Goal: Transaction & Acquisition: Purchase product/service

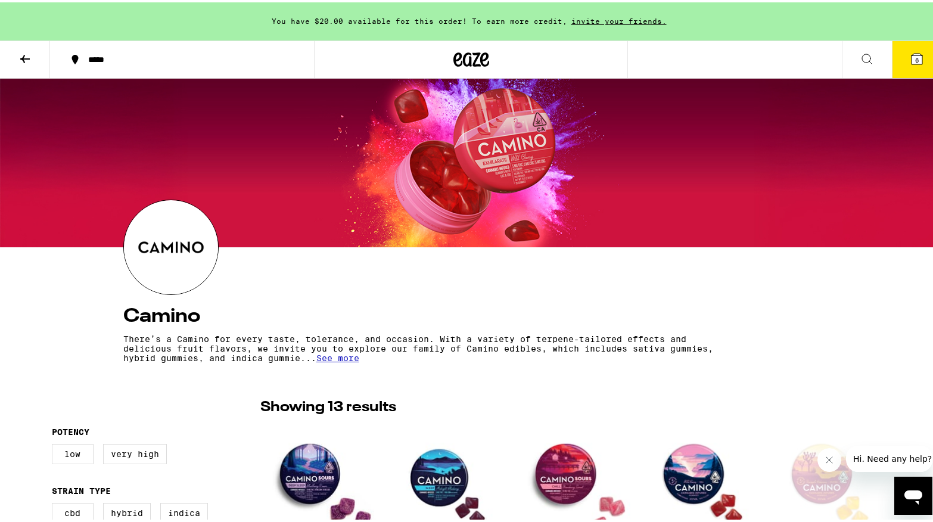
click at [860, 55] on icon at bounding box center [867, 56] width 14 height 14
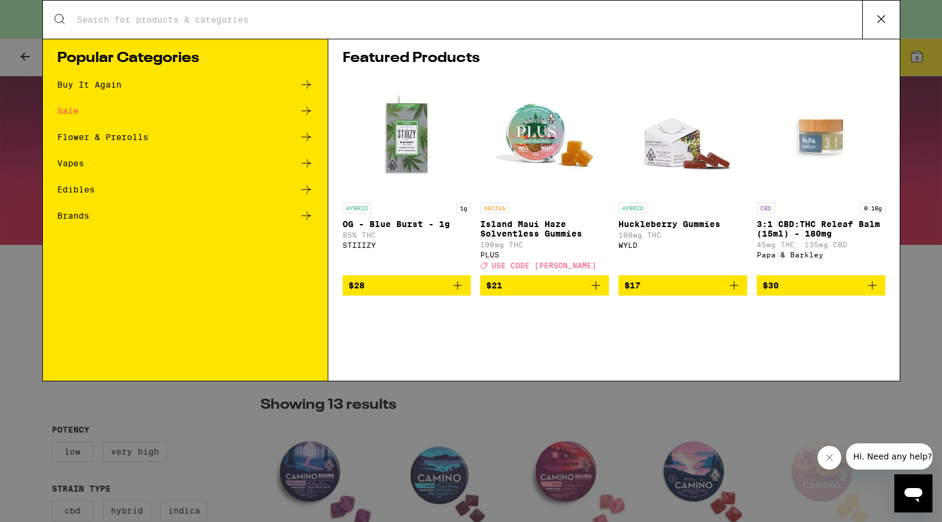
click at [860, 55] on h1 "Featured Products" at bounding box center [614, 58] width 543 height 14
click at [27, 56] on div "Search for Products Popular Categories Buy It Again Sale Flower & Prerolls Vape…" at bounding box center [471, 261] width 942 height 522
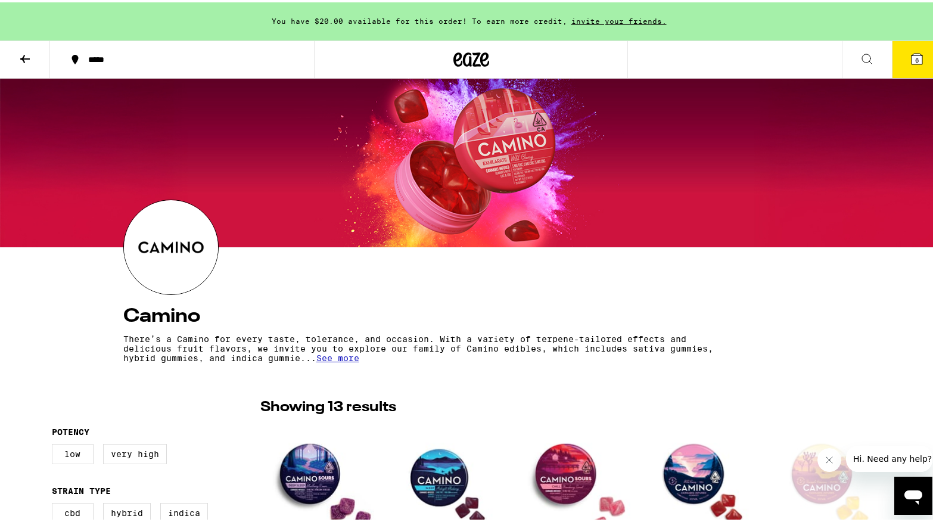
click at [27, 56] on icon at bounding box center [25, 56] width 10 height 8
click at [462, 63] on icon at bounding box center [471, 57] width 18 height 14
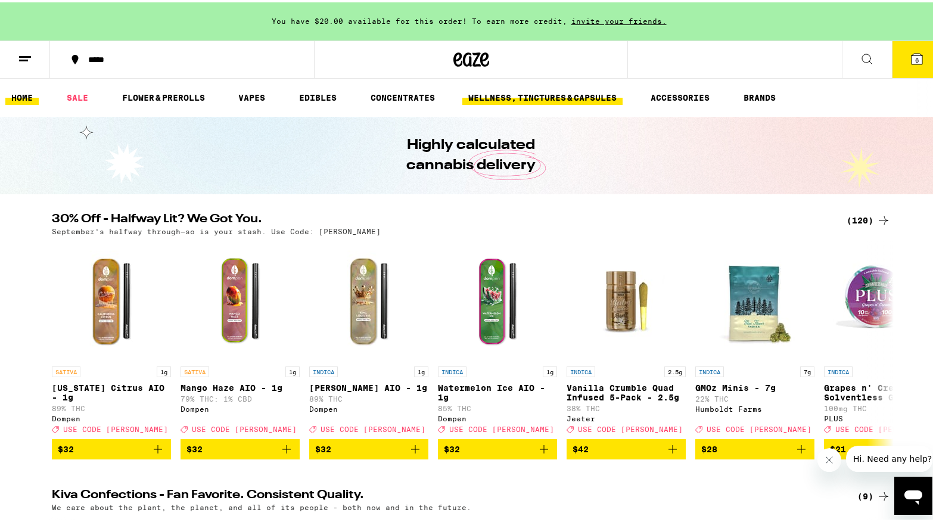
click at [525, 97] on link "WELLNESS, TINCTURES & CAPSULES" at bounding box center [542, 95] width 160 height 14
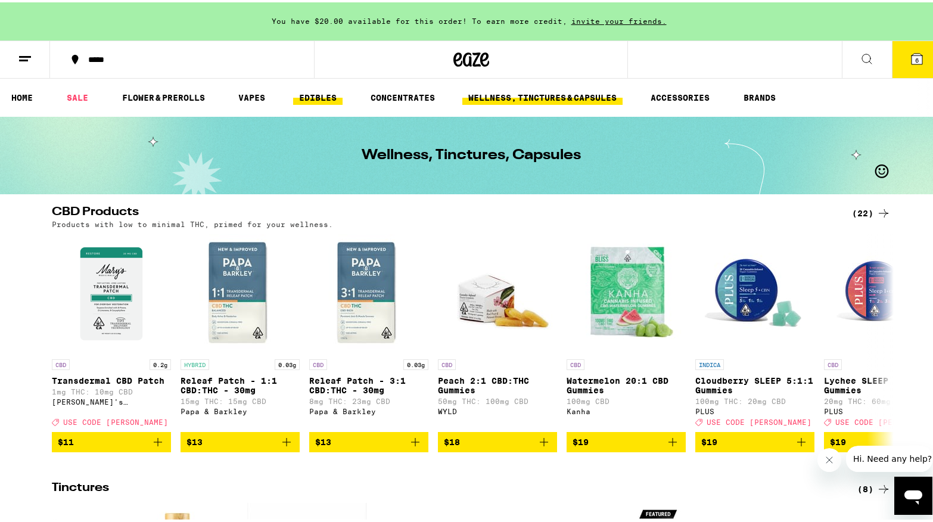
click at [328, 98] on link "EDIBLES" at bounding box center [317, 95] width 49 height 14
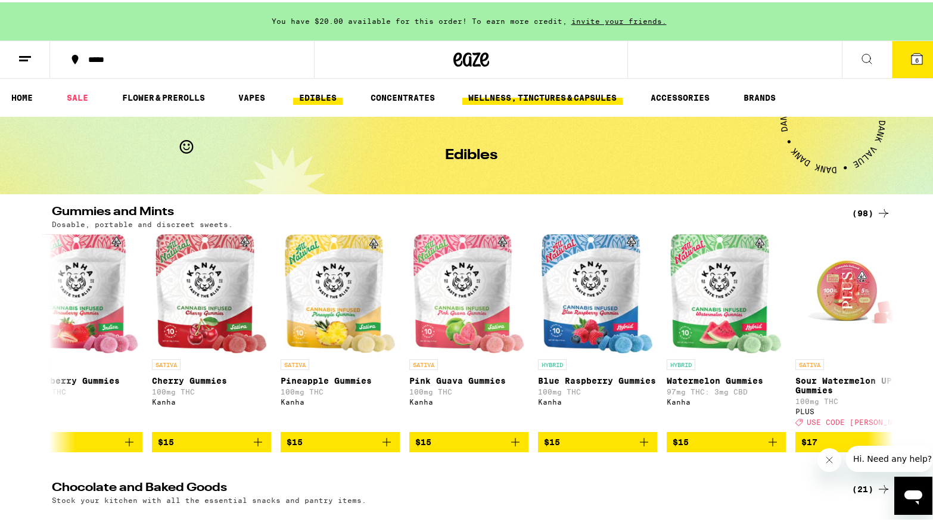
click at [508, 93] on link "WELLNESS, TINCTURES & CAPSULES" at bounding box center [542, 95] width 160 height 14
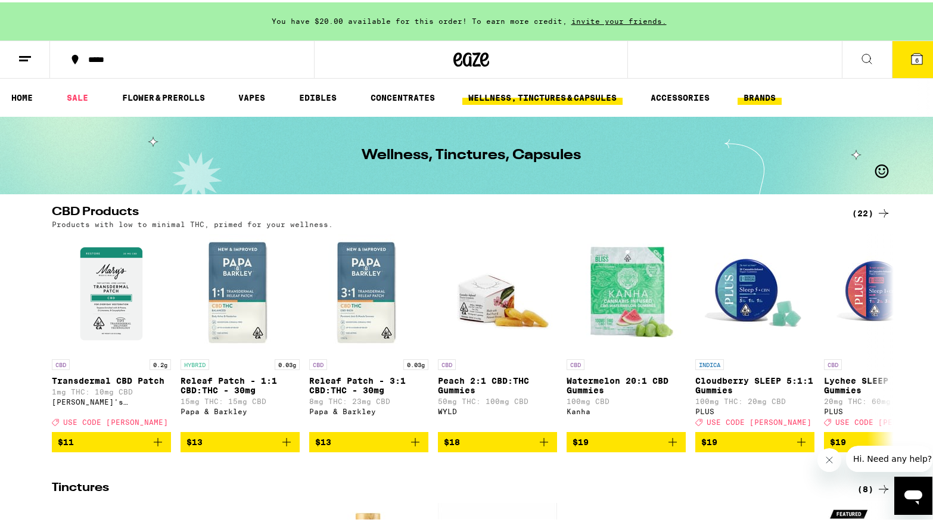
click at [763, 94] on link "BRANDS" at bounding box center [760, 95] width 44 height 14
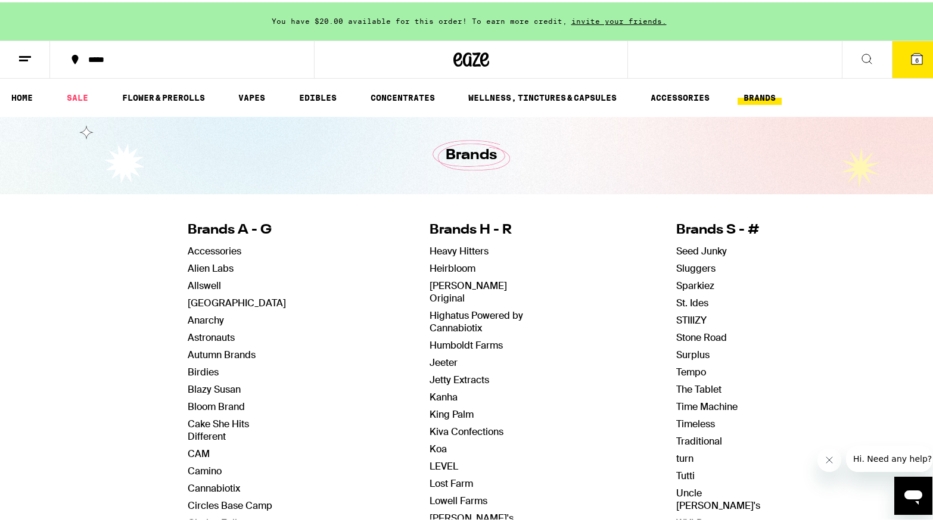
click at [914, 61] on icon at bounding box center [917, 56] width 14 height 14
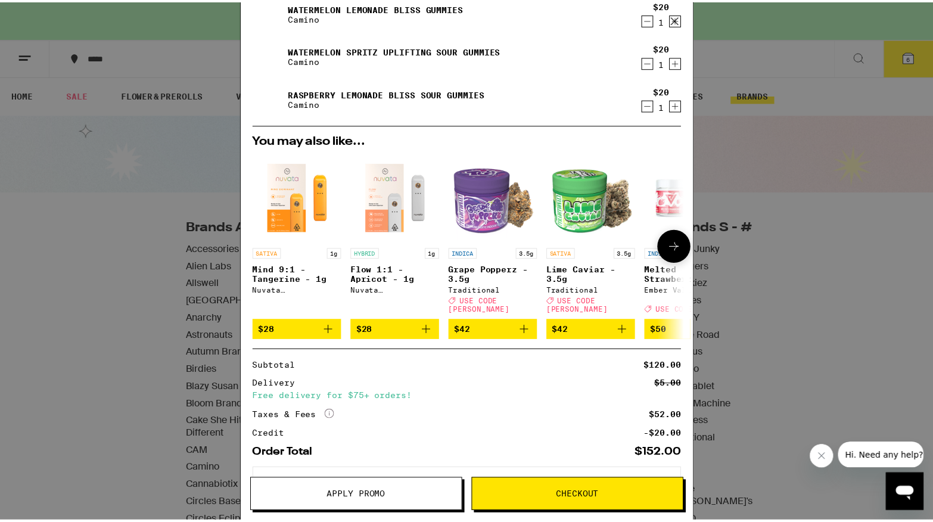
scroll to position [171, 0]
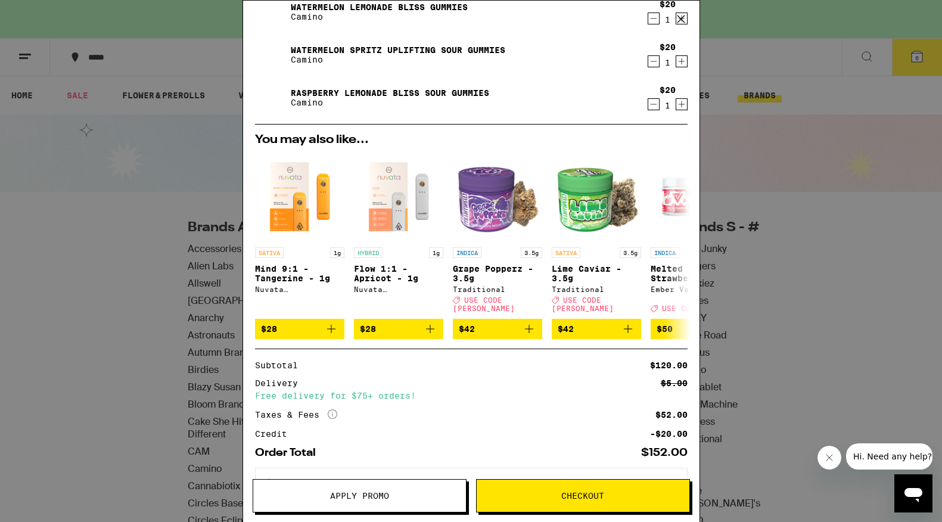
click at [521, 492] on span "Checkout" at bounding box center [583, 496] width 213 height 8
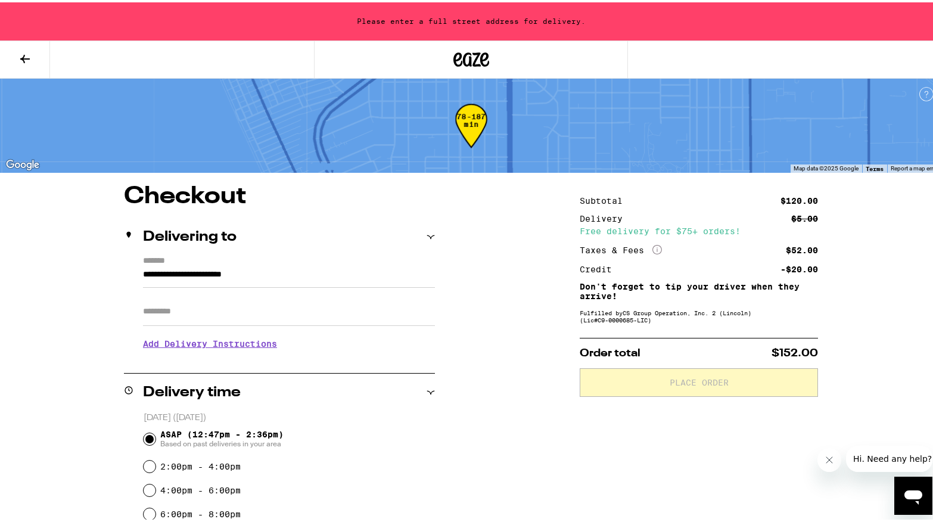
click at [26, 54] on icon at bounding box center [25, 56] width 14 height 14
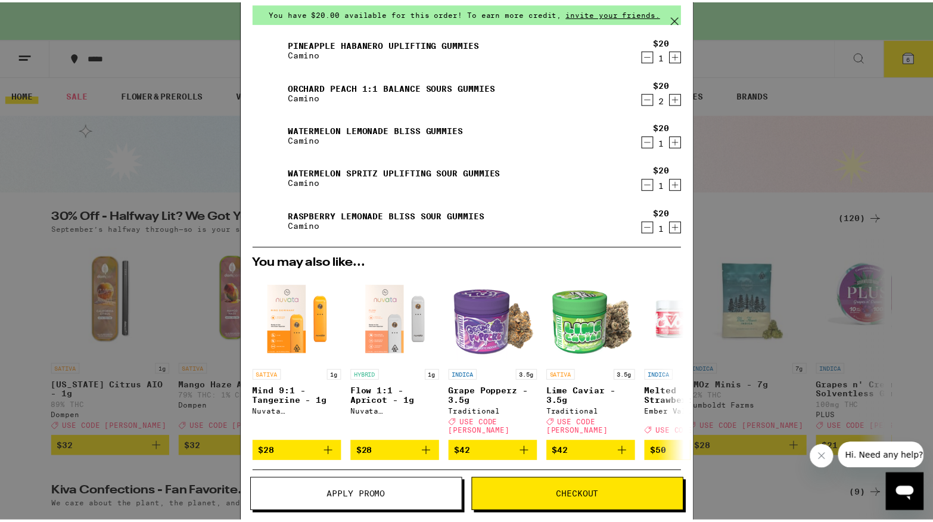
scroll to position [65, 0]
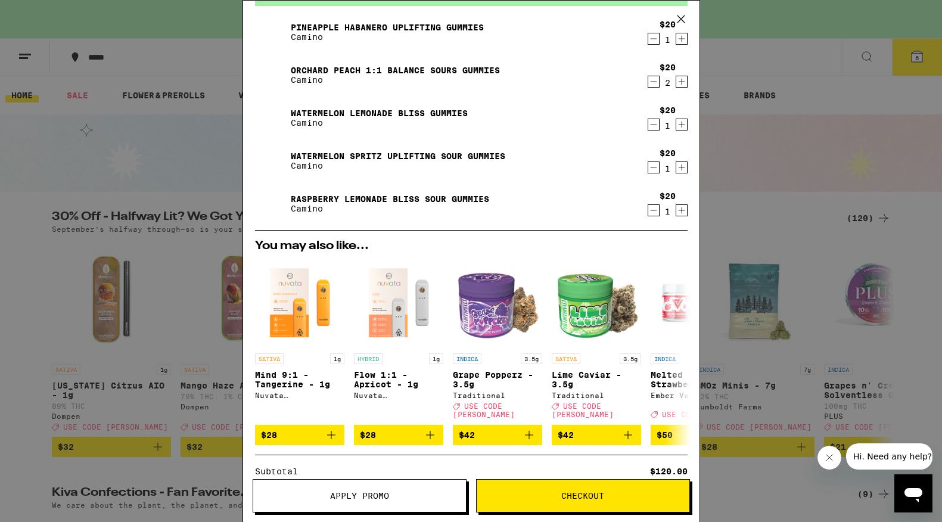
click at [389, 499] on span "Apply Promo" at bounding box center [359, 496] width 59 height 8
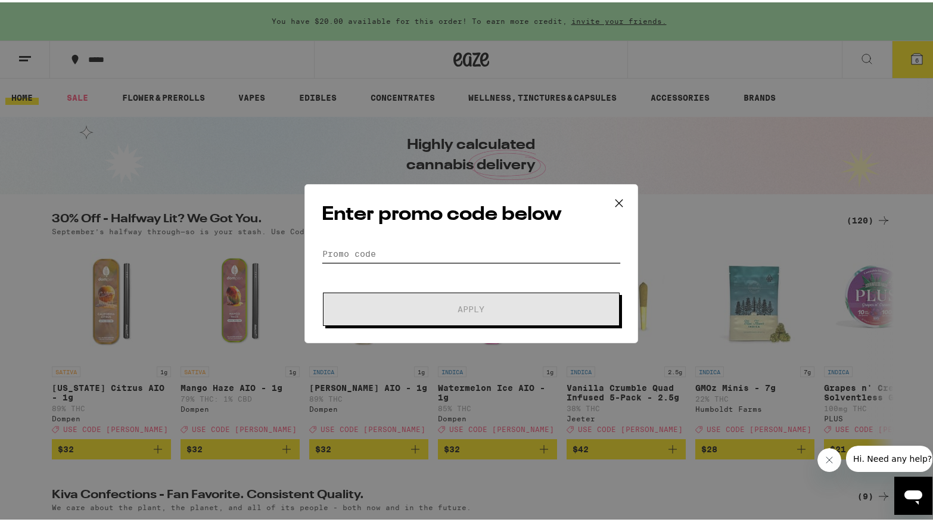
click at [358, 252] on input "Promo Code" at bounding box center [471, 252] width 299 height 18
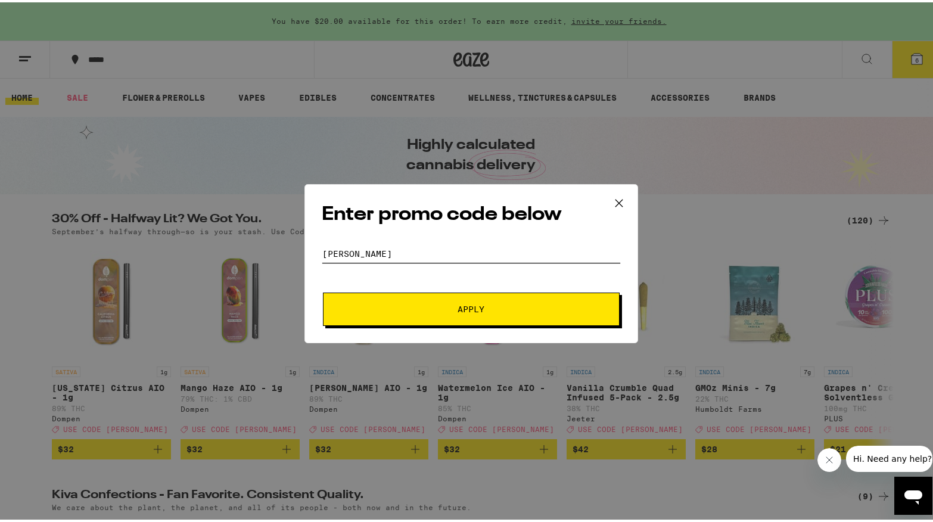
type input "[PERSON_NAME]"
click at [417, 310] on span "Apply" at bounding box center [471, 307] width 215 height 8
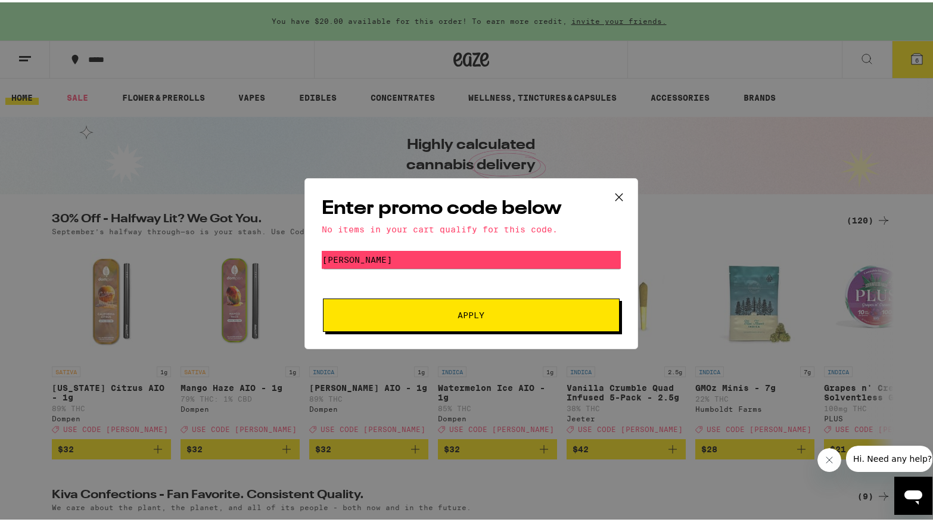
click at [615, 191] on icon at bounding box center [618, 194] width 7 height 7
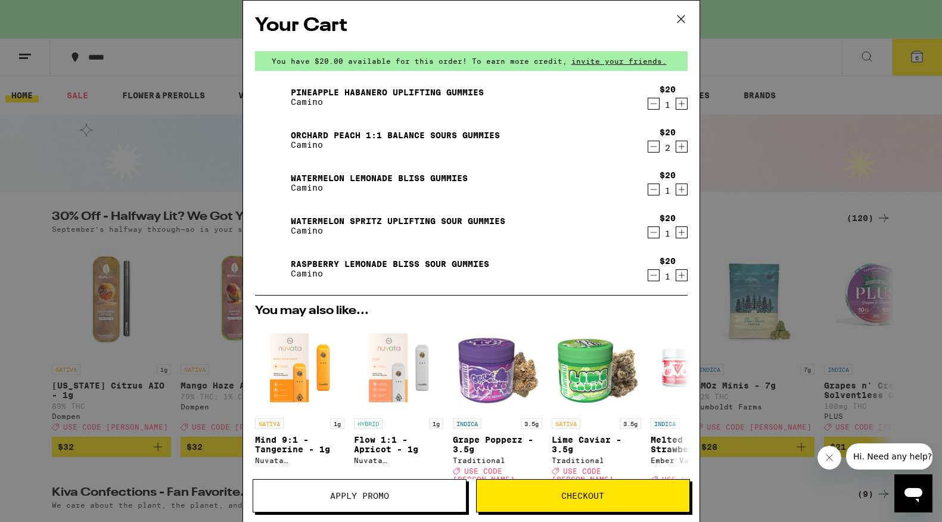
click at [590, 492] on span "Checkout" at bounding box center [582, 496] width 43 height 8
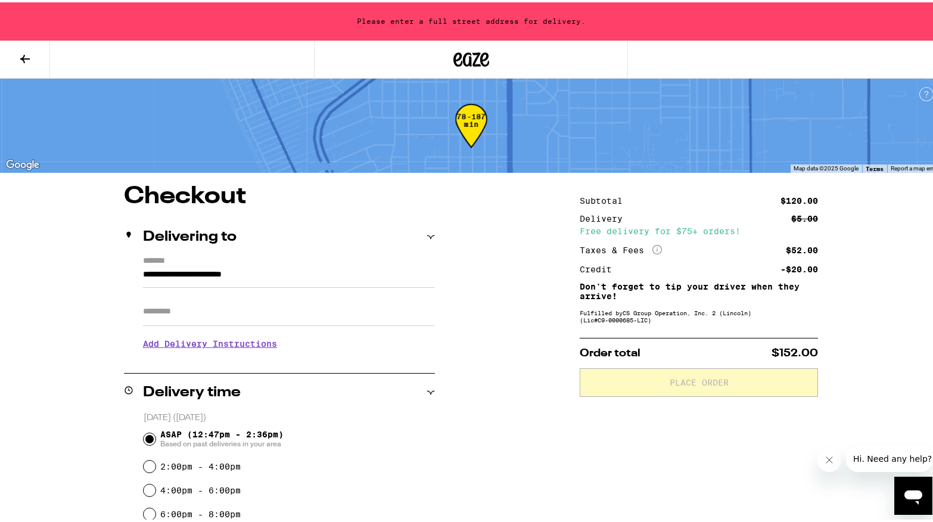
click at [22, 52] on icon at bounding box center [25, 56] width 14 height 14
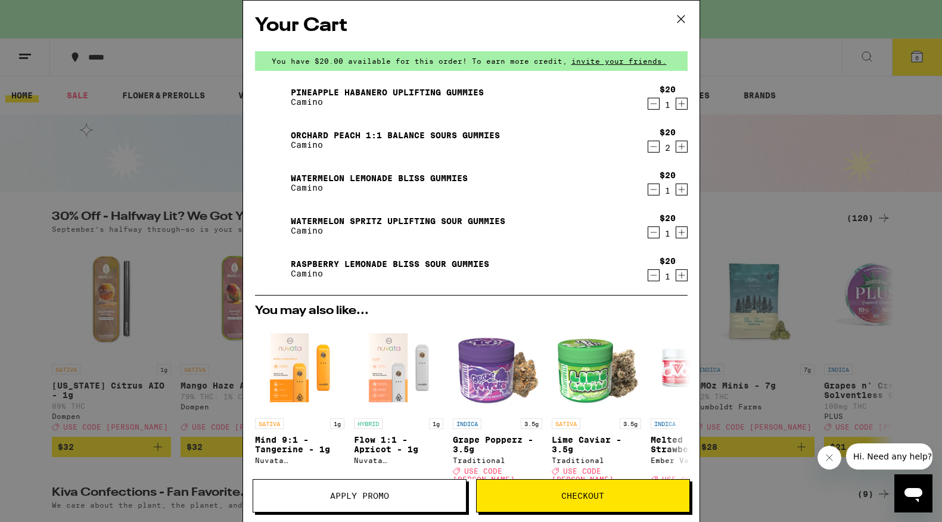
click at [677, 17] on icon at bounding box center [681, 19] width 18 height 18
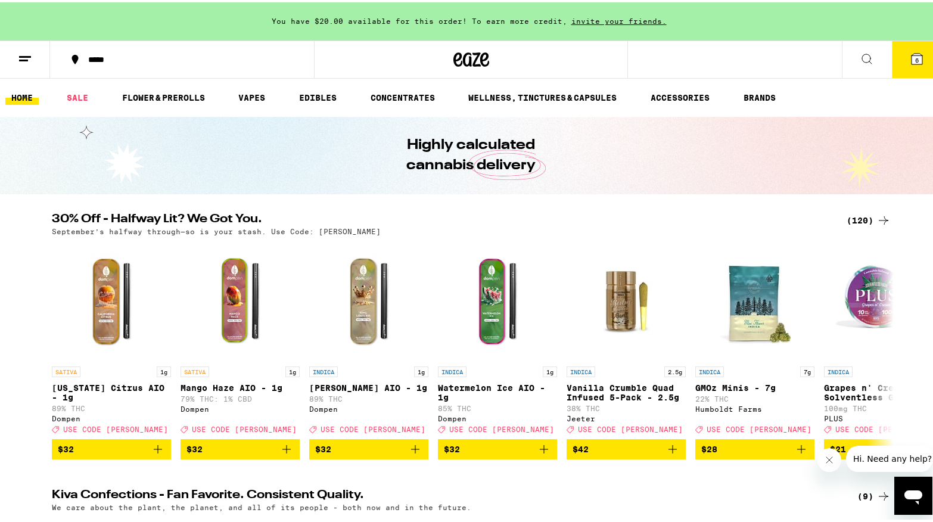
click at [862, 58] on icon at bounding box center [867, 57] width 10 height 10
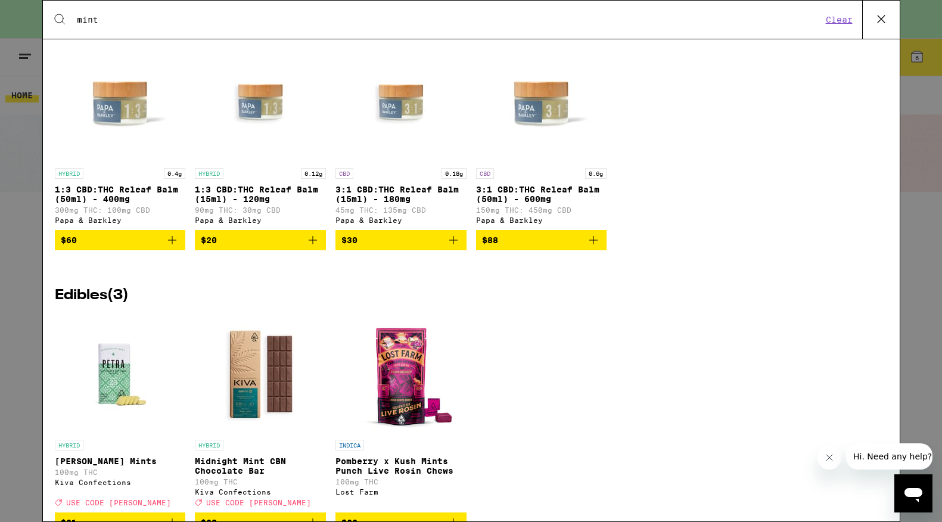
scroll to position [734, 0]
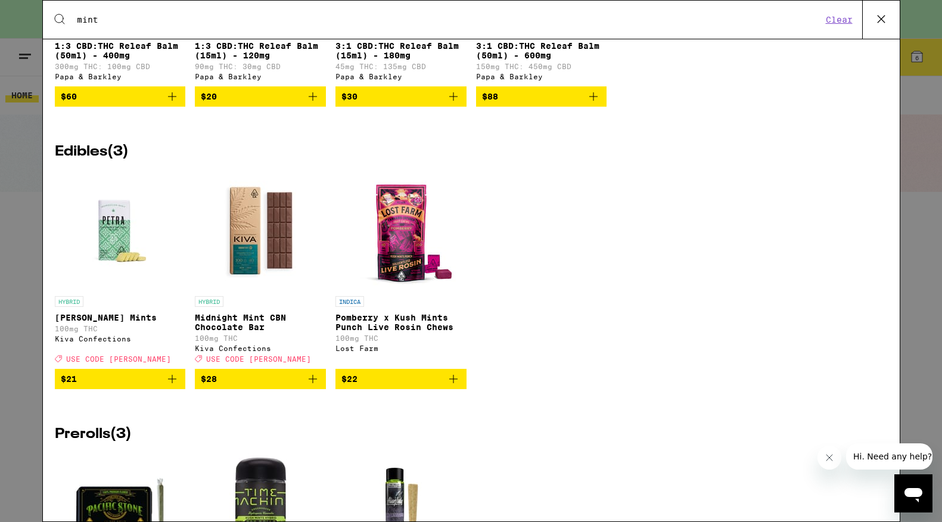
type input "mint"
click at [173, 386] on icon "Add to bag" at bounding box center [172, 379] width 14 height 14
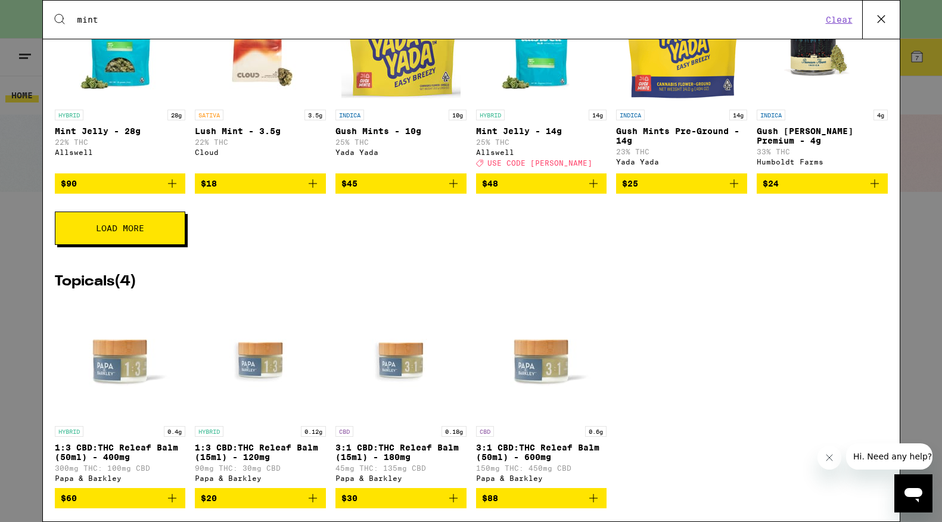
scroll to position [293, 0]
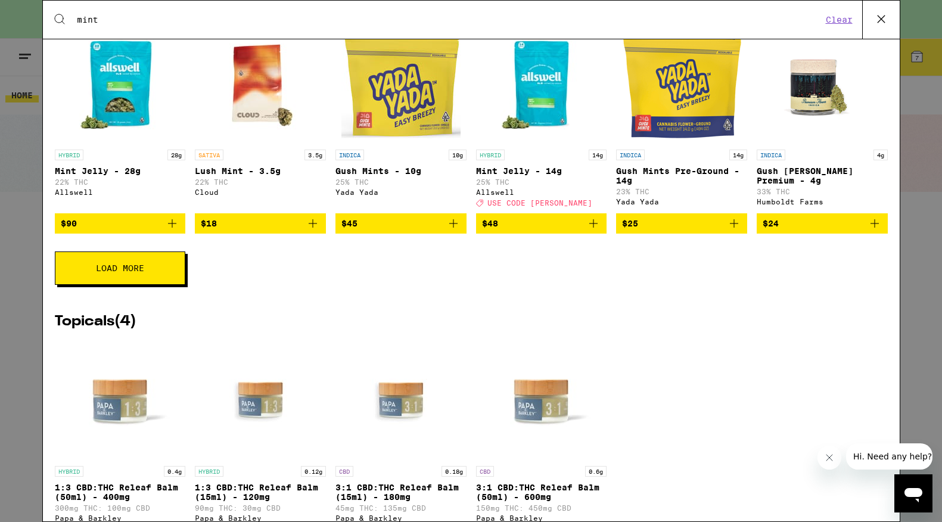
click at [929, 228] on div "Search for Products mint Clear 46 results for "mint" Flowers ( 31 ) HYBRID 14g …" at bounding box center [471, 261] width 942 height 522
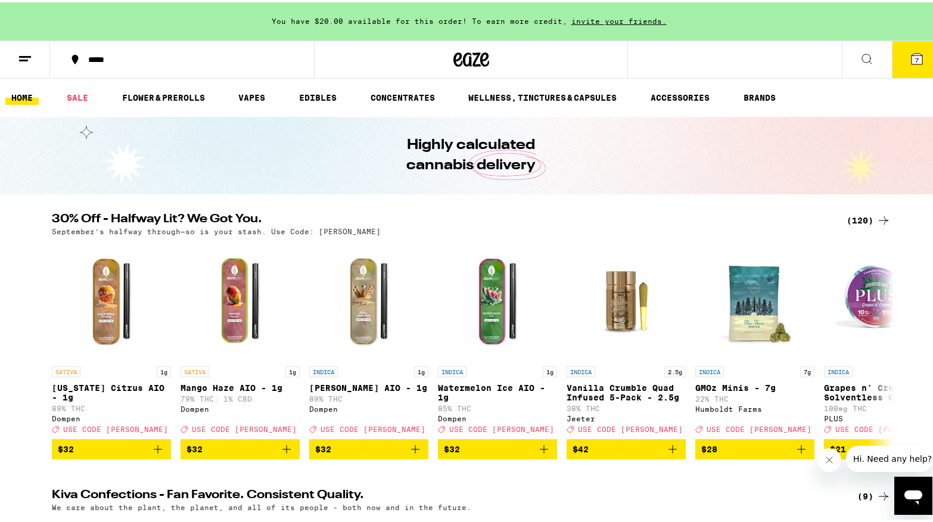
click at [912, 55] on icon at bounding box center [917, 56] width 11 height 11
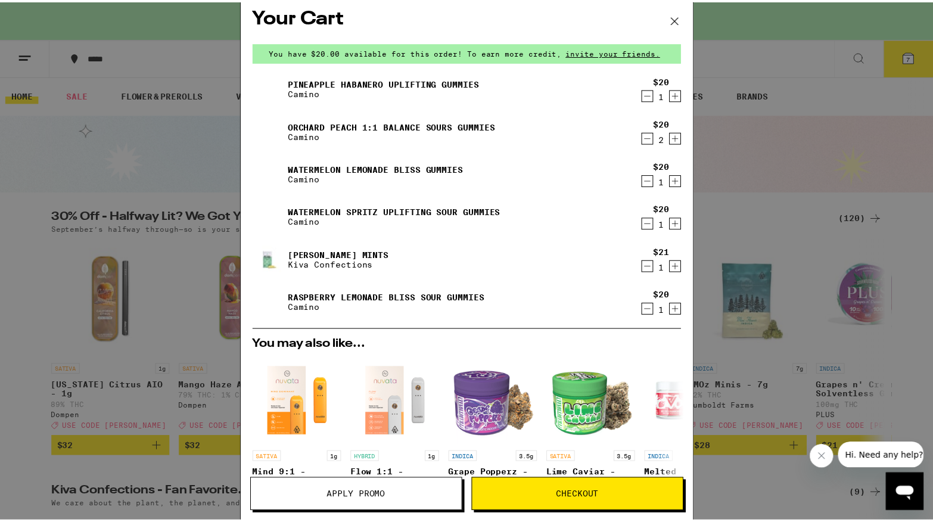
scroll to position [11, 0]
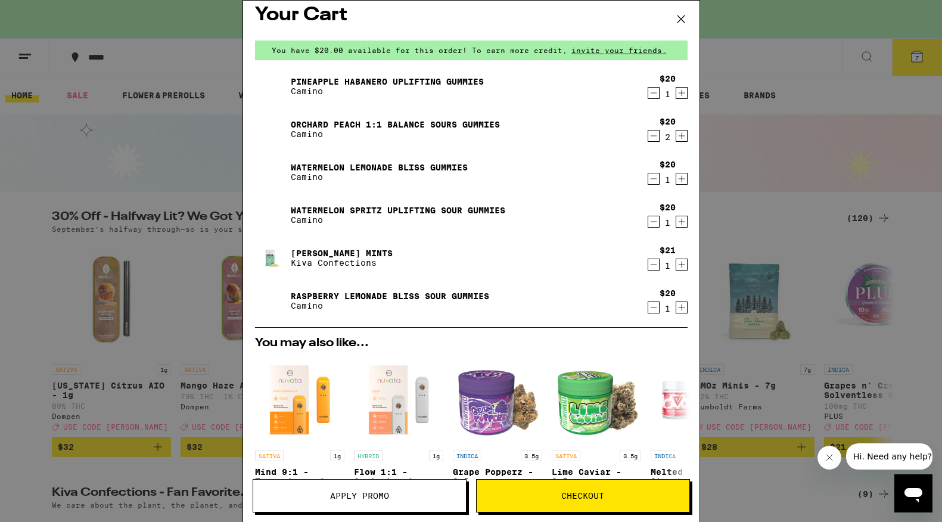
click at [576, 496] on span "Checkout" at bounding box center [582, 496] width 43 height 8
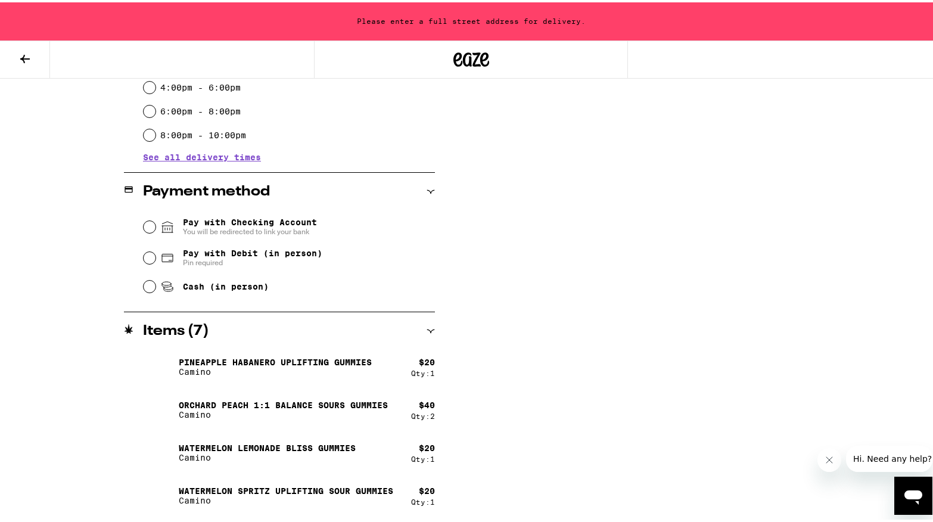
scroll to position [487, 0]
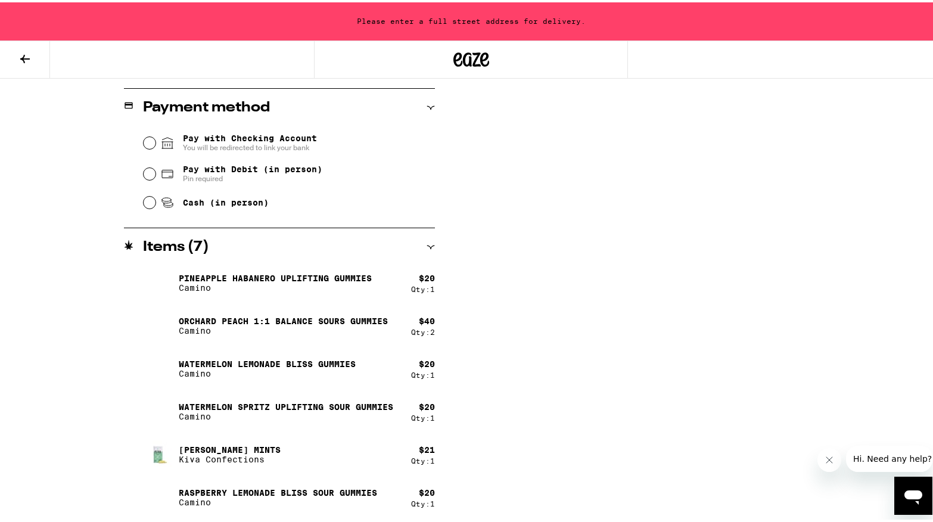
click at [216, 443] on p "[PERSON_NAME] Mints" at bounding box center [230, 448] width 102 height 10
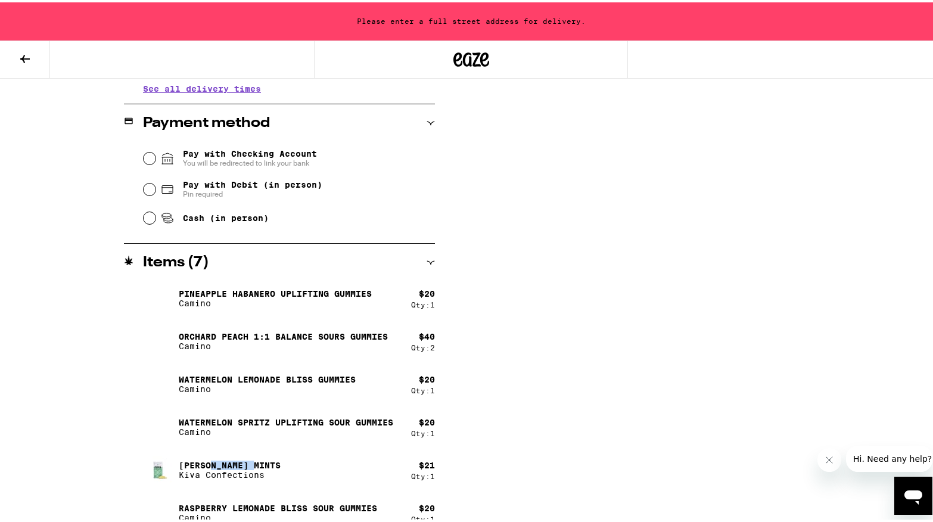
click at [29, 53] on icon at bounding box center [25, 56] width 14 height 14
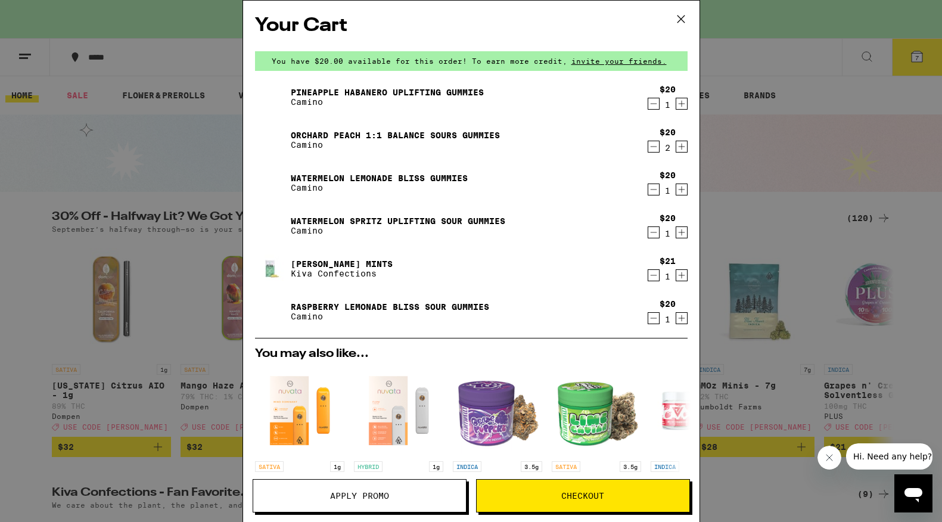
click at [677, 20] on icon at bounding box center [681, 19] width 18 height 18
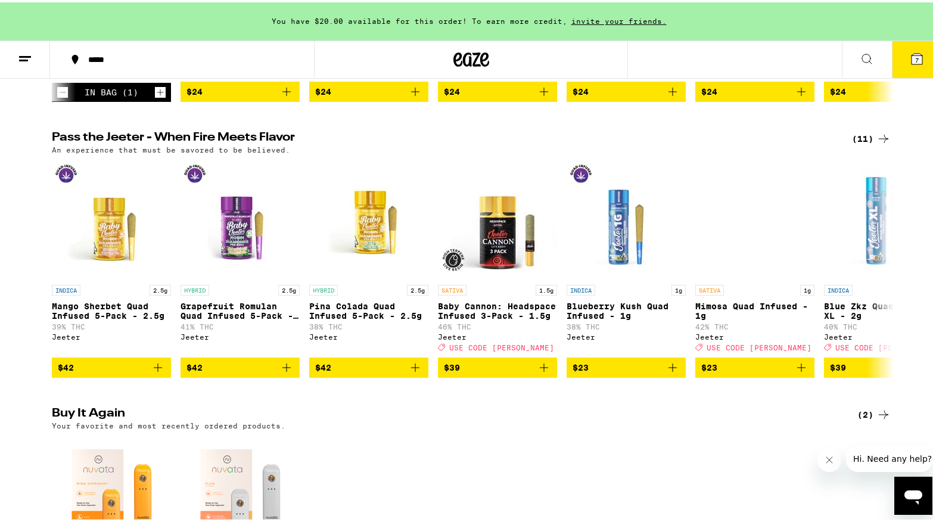
scroll to position [409, 0]
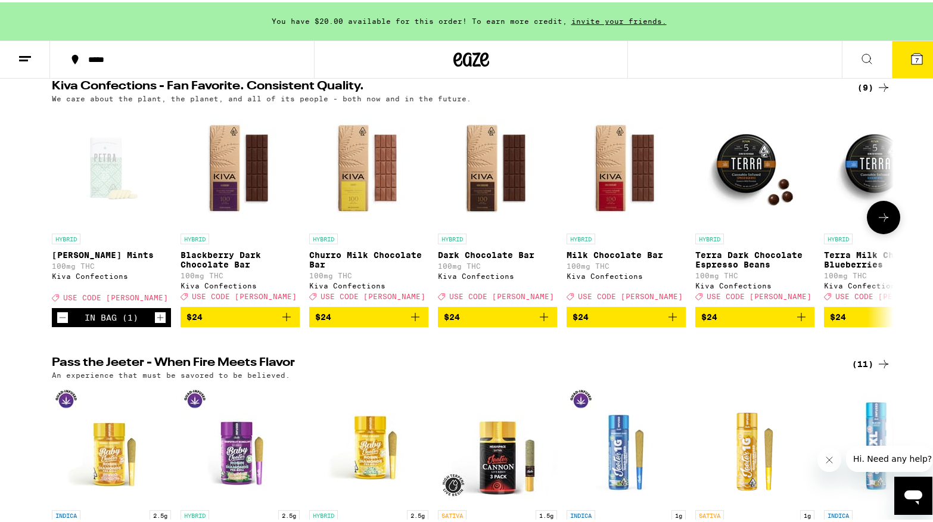
click at [97, 170] on div "Open page for Petra Moroccan Mints from Kiva Confections" at bounding box center [111, 165] width 119 height 119
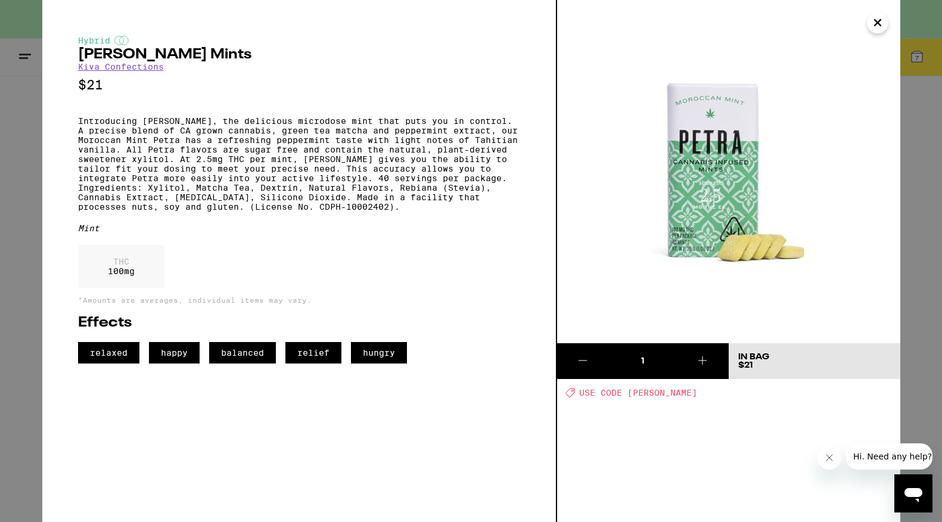
click at [879, 24] on icon "Close" at bounding box center [878, 23] width 6 height 6
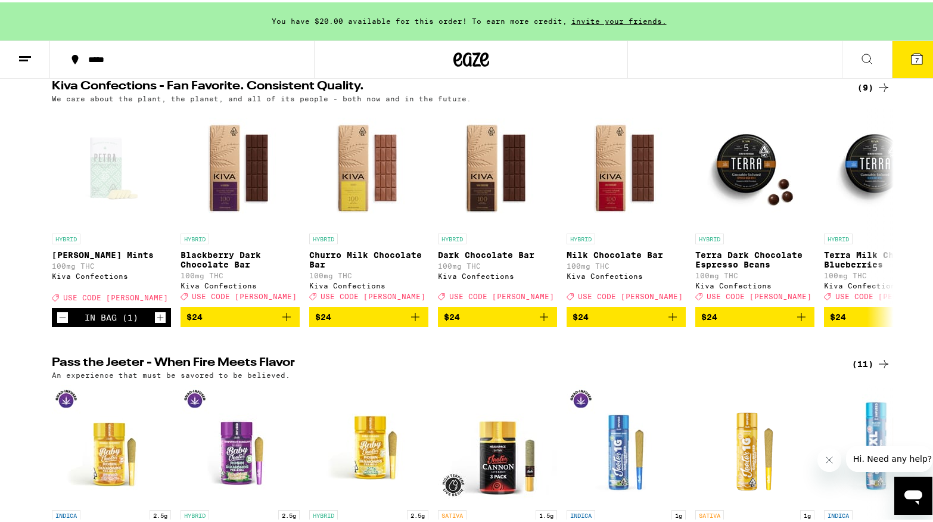
click at [909, 65] on button "7" at bounding box center [917, 57] width 50 height 37
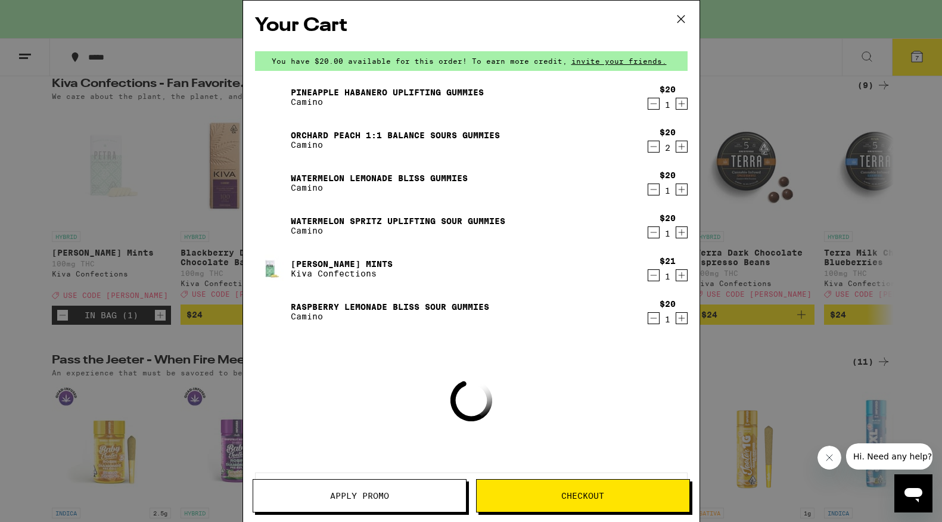
click at [350, 497] on span "Apply Promo" at bounding box center [359, 496] width 59 height 8
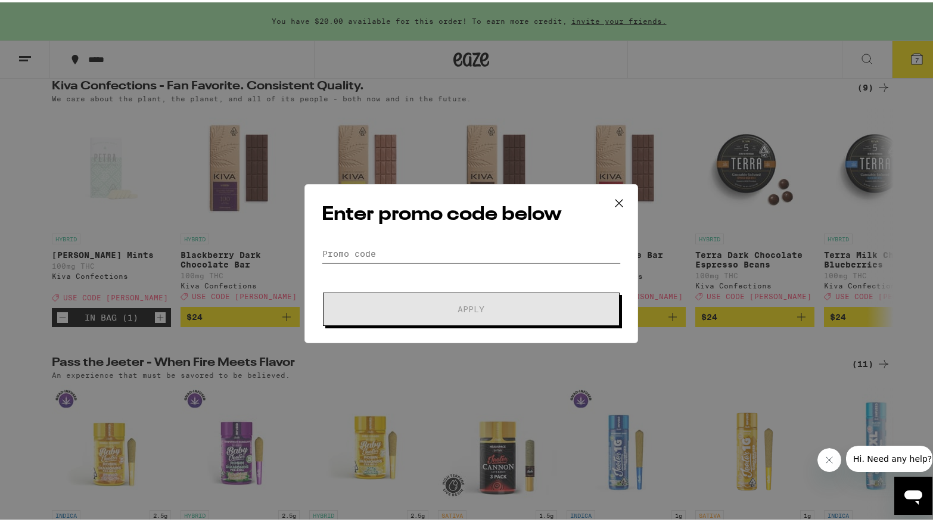
click at [396, 251] on input "Promo Code" at bounding box center [471, 252] width 299 height 18
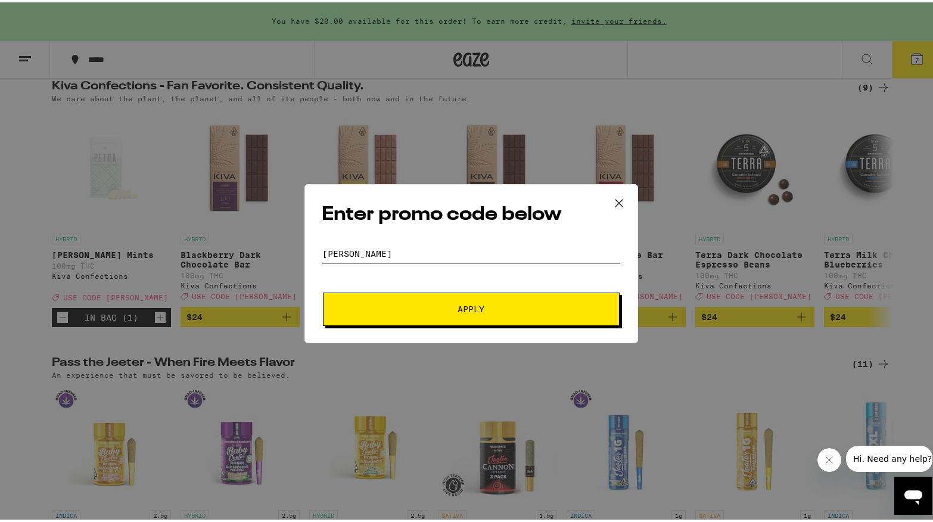
type input "[PERSON_NAME]"
click at [422, 305] on span "Apply" at bounding box center [471, 307] width 215 height 8
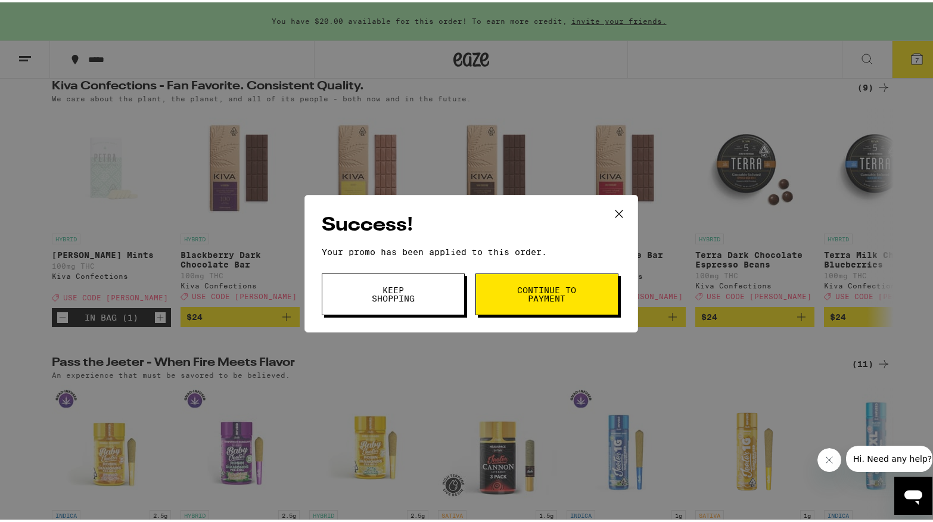
click at [523, 294] on span "Continue to payment" at bounding box center [547, 292] width 61 height 17
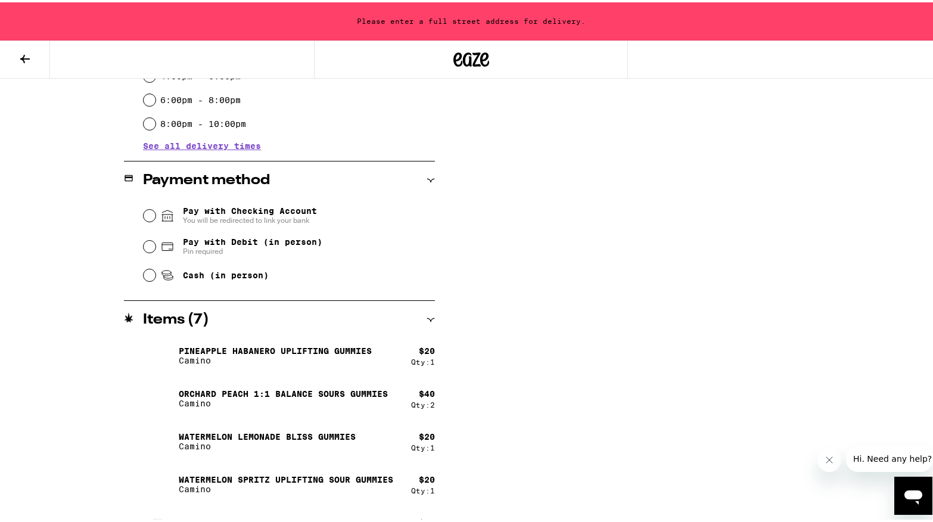
scroll to position [414, 0]
click at [144, 247] on input "Pay with Debit (in person) Pin required" at bounding box center [150, 245] width 12 height 12
radio input "true"
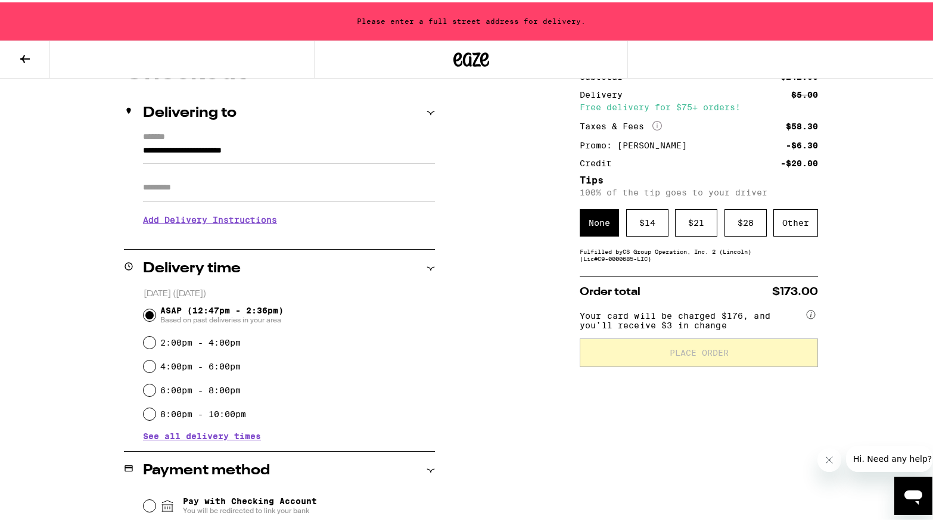
scroll to position [125, 0]
click at [643, 224] on div "$ 14" at bounding box center [647, 219] width 42 height 27
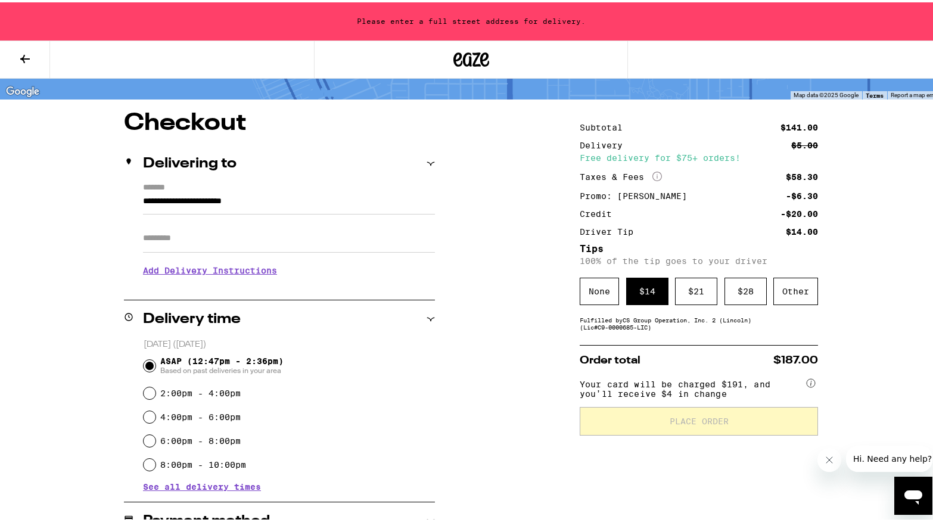
scroll to position [104, 0]
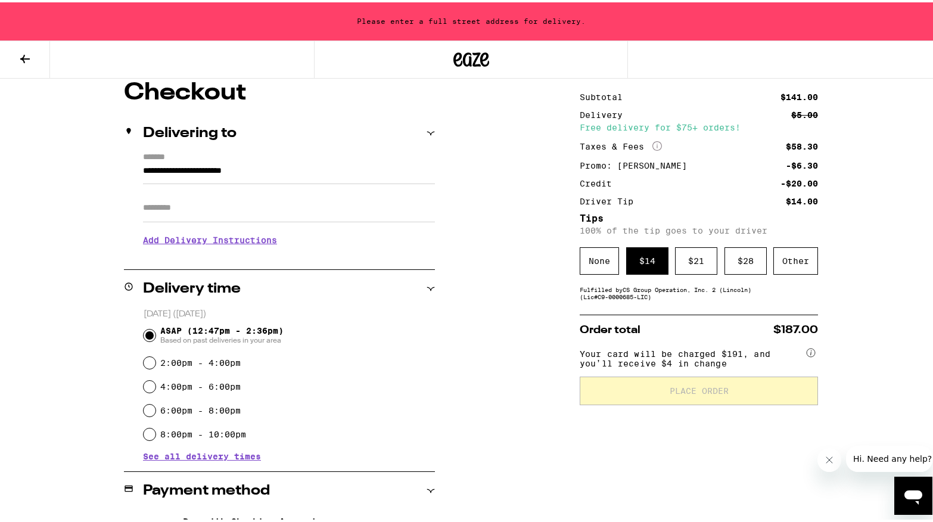
click at [215, 238] on h3 "Add Delivery Instructions" at bounding box center [289, 237] width 292 height 27
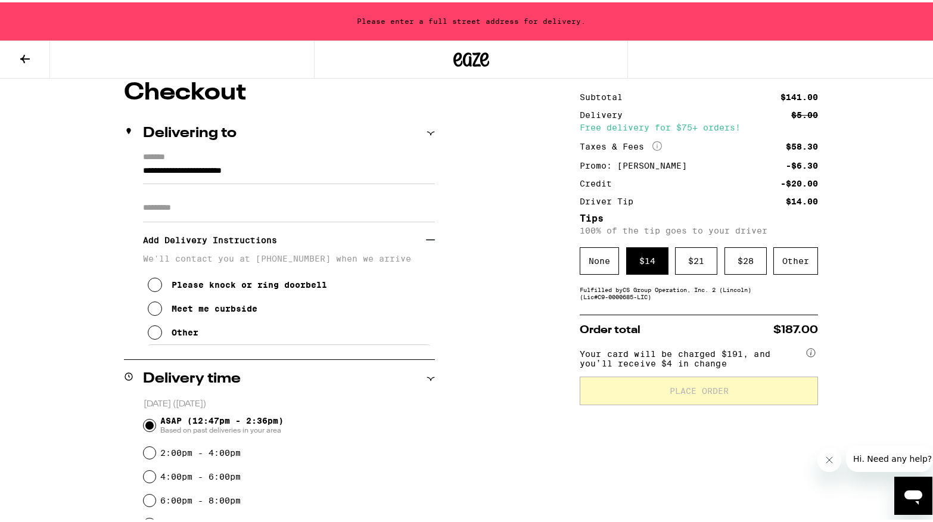
click at [149, 290] on icon at bounding box center [155, 282] width 14 height 14
click at [187, 169] on input "**********" at bounding box center [289, 171] width 292 height 20
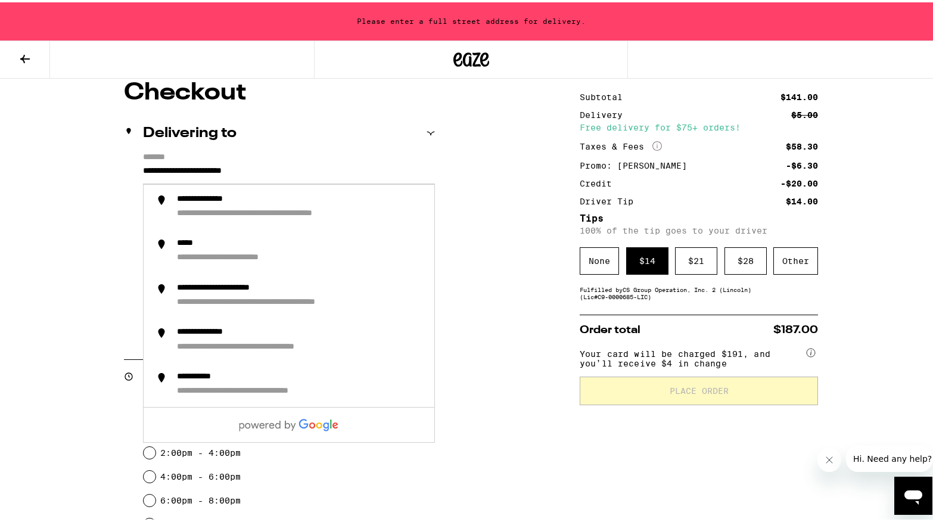
click at [251, 173] on input "**********" at bounding box center [289, 171] width 292 height 20
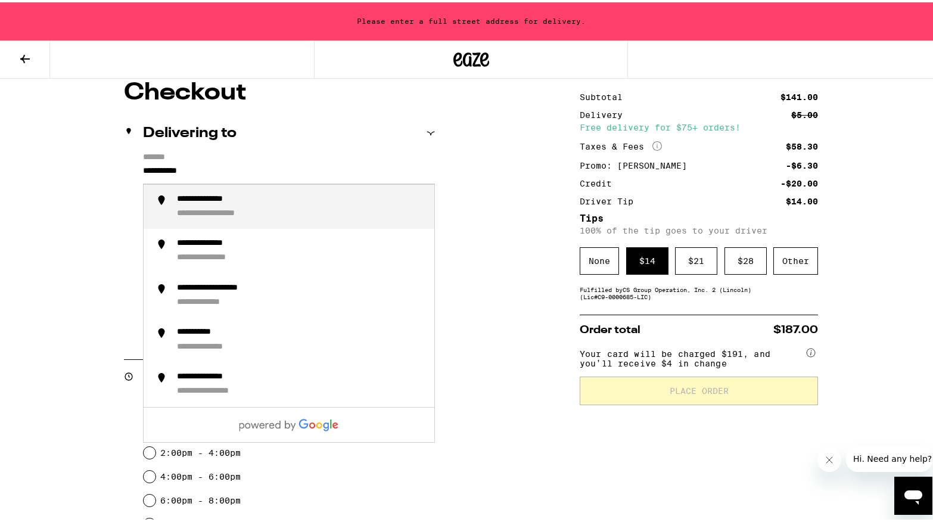
click at [240, 215] on div "**********" at bounding box center [228, 211] width 102 height 11
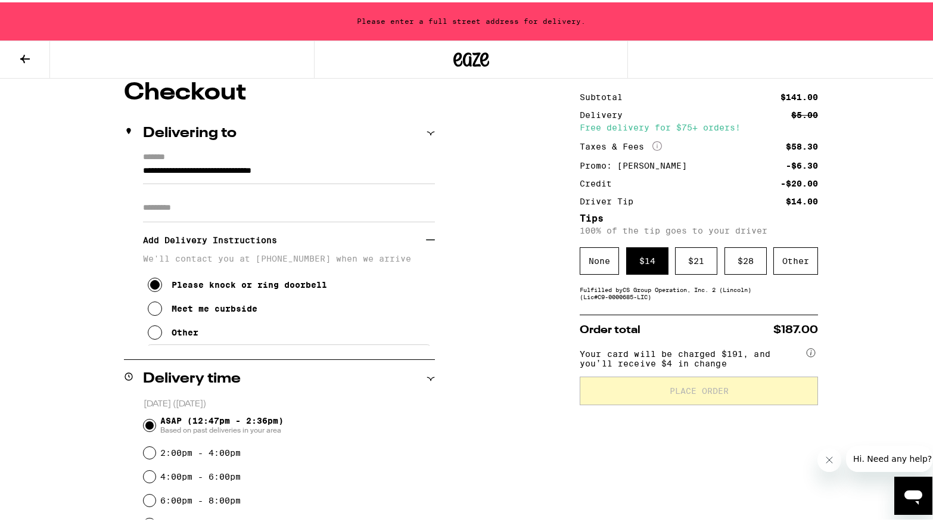
type input "**********"
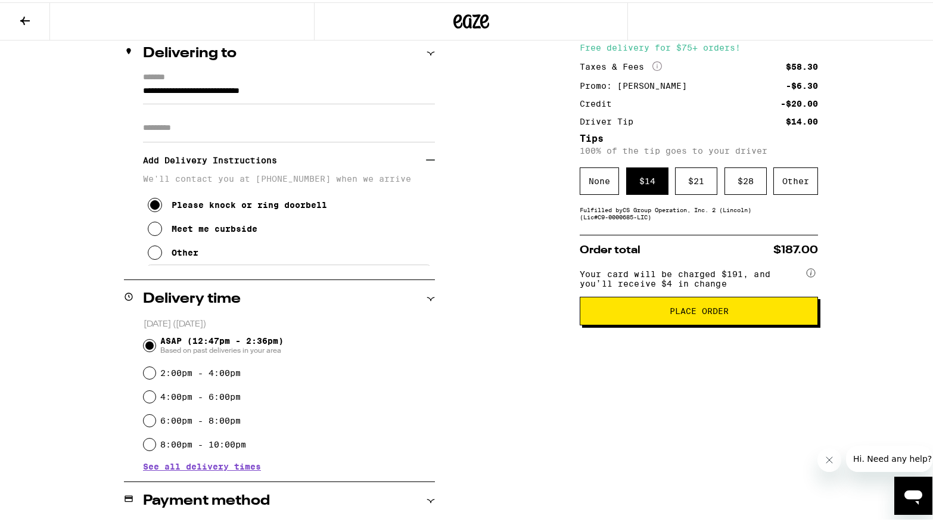
scroll to position [157, 0]
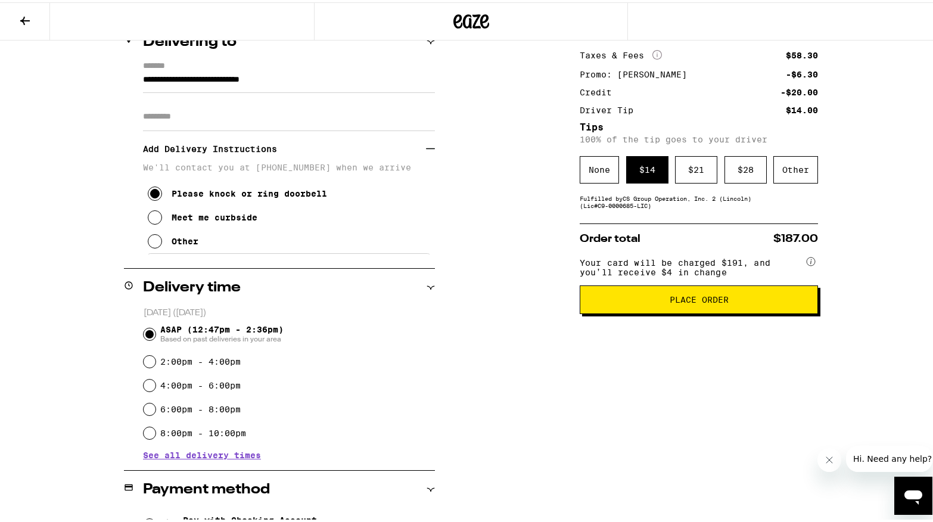
click at [658, 301] on span "Place Order" at bounding box center [699, 297] width 218 height 8
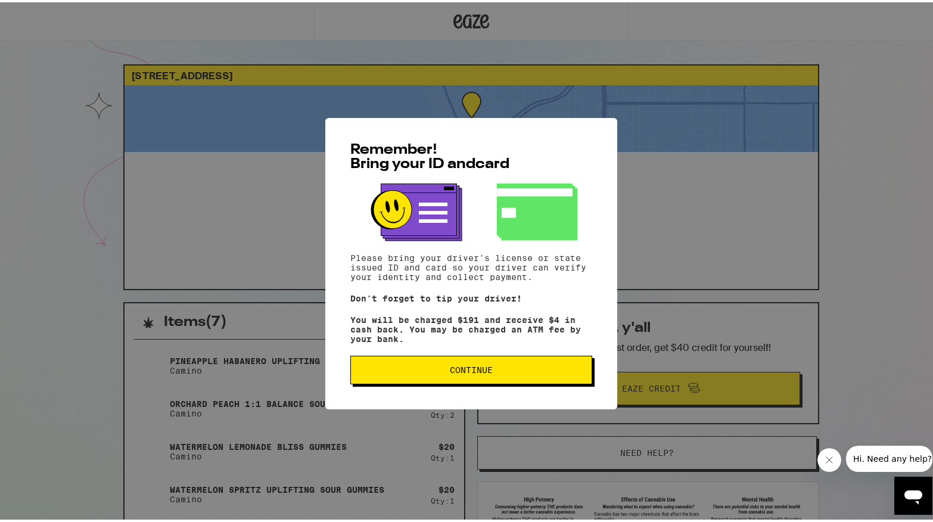
click at [439, 371] on span "Continue" at bounding box center [472, 368] width 222 height 8
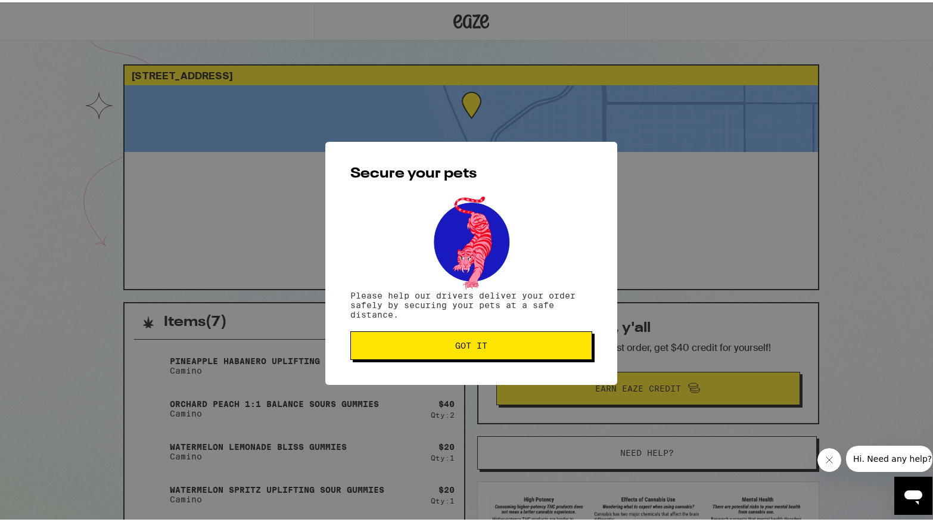
click at [442, 347] on span "Got it" at bounding box center [472, 343] width 222 height 8
